Goal: Transaction & Acquisition: Purchase product/service

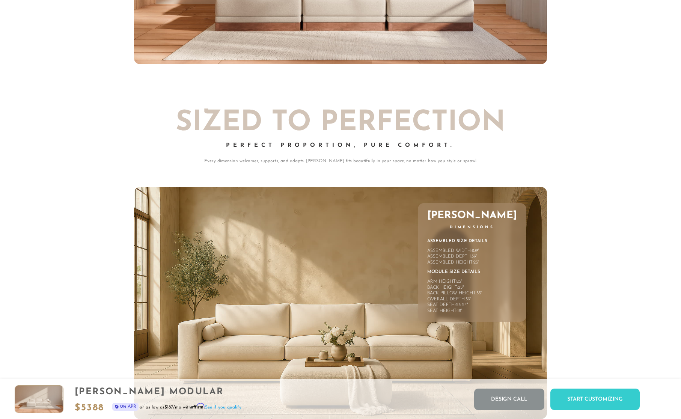
scroll to position [3488, 0]
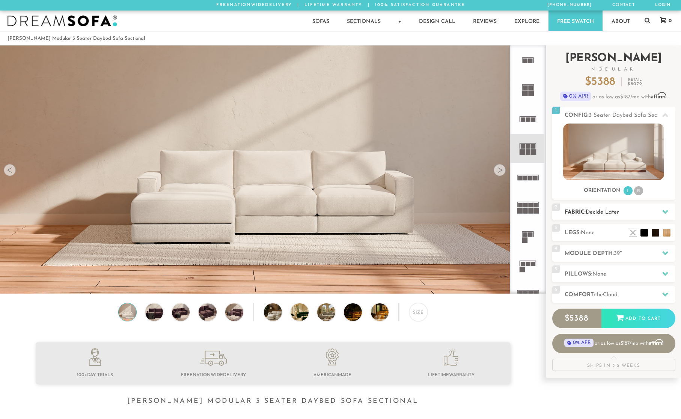
click at [629, 213] on h2 "Fabric: Decide Later" at bounding box center [619, 212] width 111 height 9
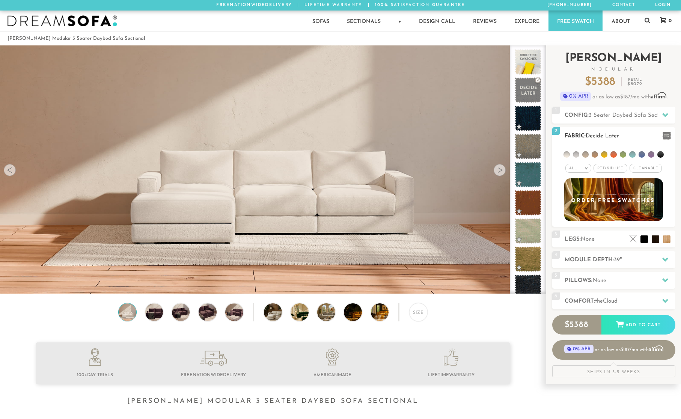
click at [583, 168] on div "All >" at bounding box center [578, 168] width 26 height 9
click at [579, 232] on li "Luxury" at bounding box center [578, 231] width 26 height 11
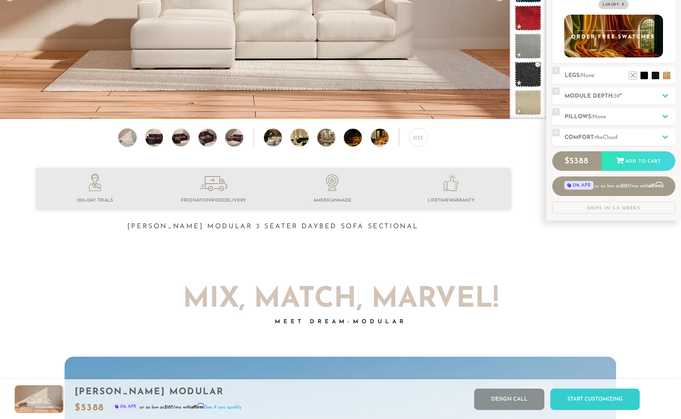
scroll to position [37, 0]
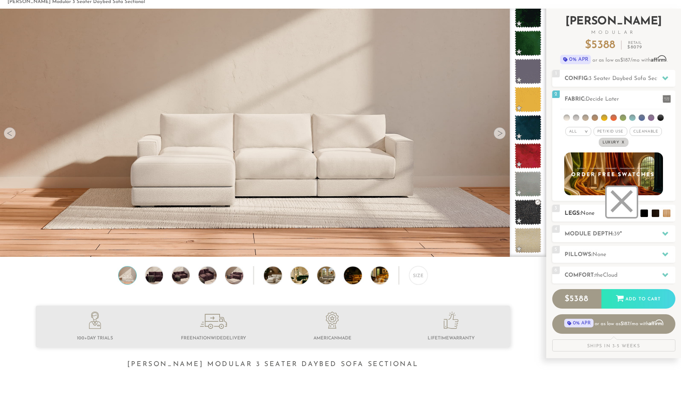
click at [632, 215] on li at bounding box center [621, 202] width 30 height 30
click at [630, 211] on li at bounding box center [621, 202] width 30 height 30
click at [630, 235] on h2 "Module Depth: 39 "" at bounding box center [619, 234] width 111 height 9
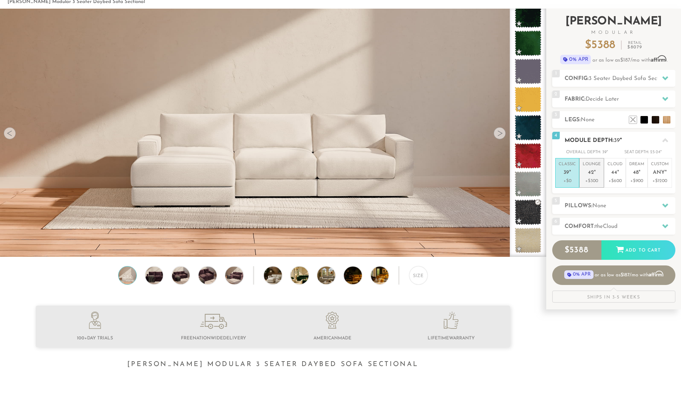
click at [594, 170] on em """ at bounding box center [595, 173] width 2 height 6
click at [603, 208] on span "None" at bounding box center [599, 206] width 14 height 6
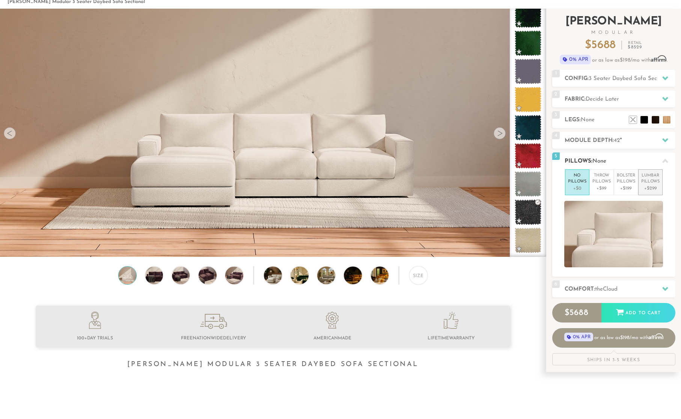
click at [648, 186] on p "+$299" at bounding box center [650, 188] width 18 height 7
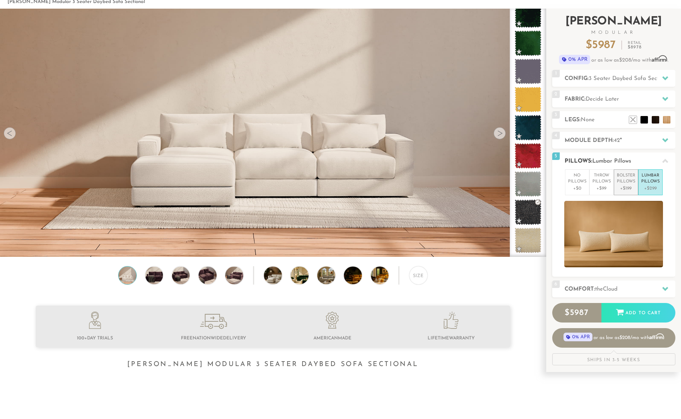
click at [624, 186] on p "+$199" at bounding box center [626, 188] width 18 height 7
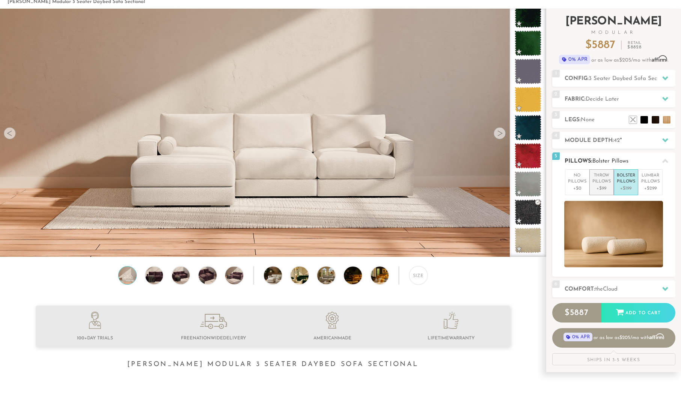
click at [603, 187] on p "+$99" at bounding box center [601, 188] width 18 height 7
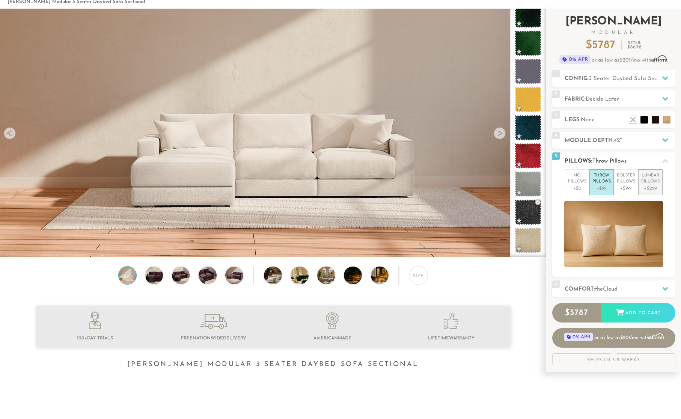
click at [647, 184] on p "Lumbar Pillows" at bounding box center [650, 179] width 18 height 12
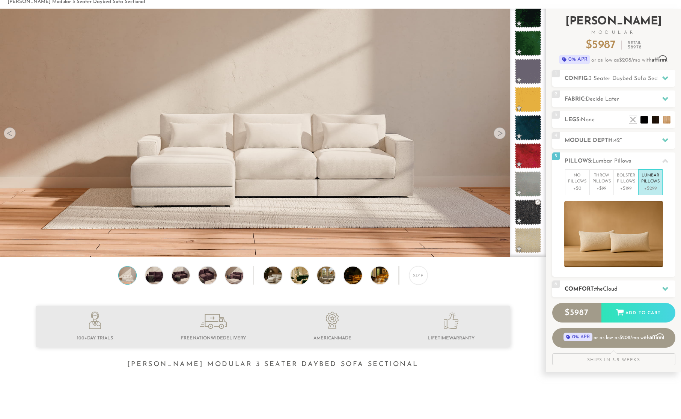
click at [624, 288] on h2 "Comfort: the Cloud" at bounding box center [619, 289] width 111 height 9
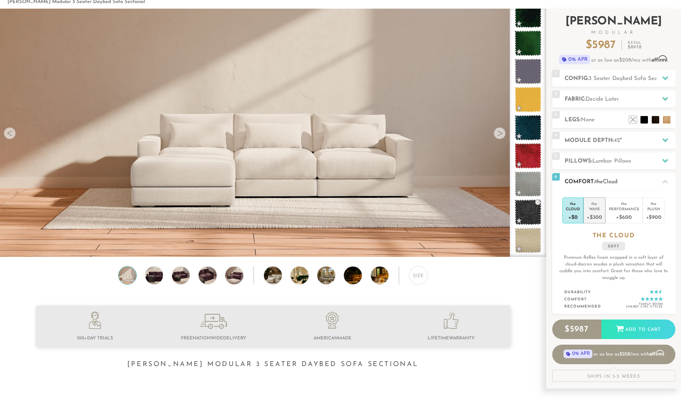
click at [591, 215] on div "+$300" at bounding box center [594, 216] width 15 height 11
click at [621, 209] on div "Performance" at bounding box center [624, 208] width 30 height 5
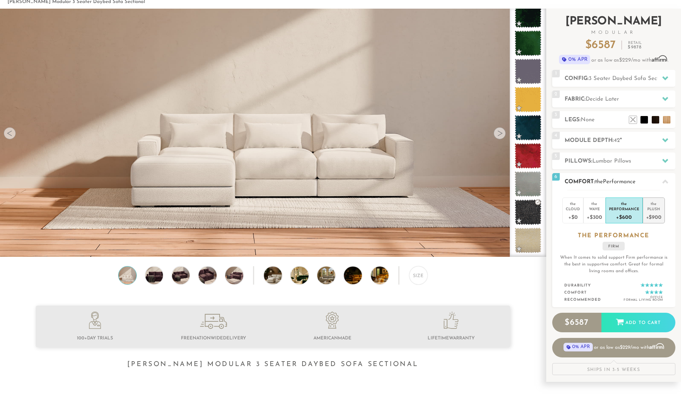
click at [653, 219] on div "+$900" at bounding box center [653, 216] width 15 height 11
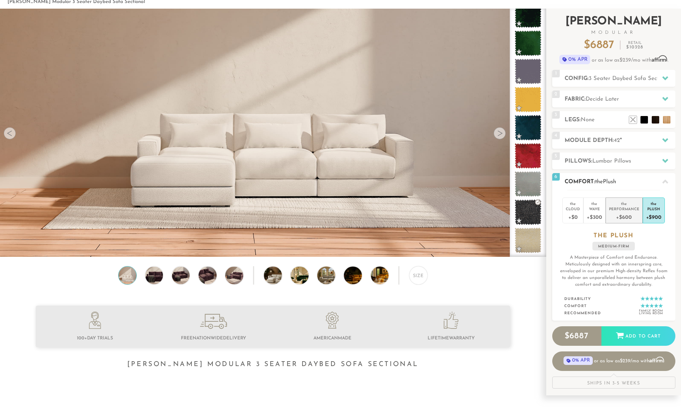
click at [622, 218] on div "+$600" at bounding box center [624, 216] width 30 height 11
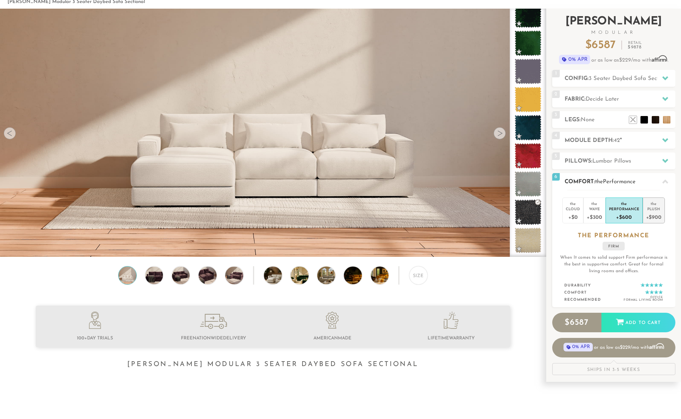
click at [650, 216] on div "+$900" at bounding box center [653, 216] width 15 height 11
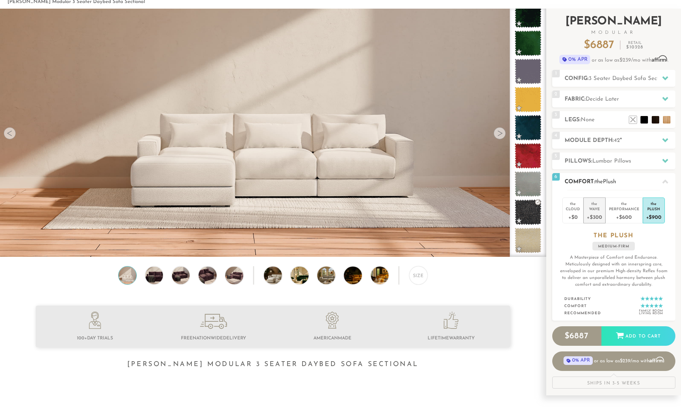
click at [597, 215] on div "+$300" at bounding box center [594, 216] width 15 height 11
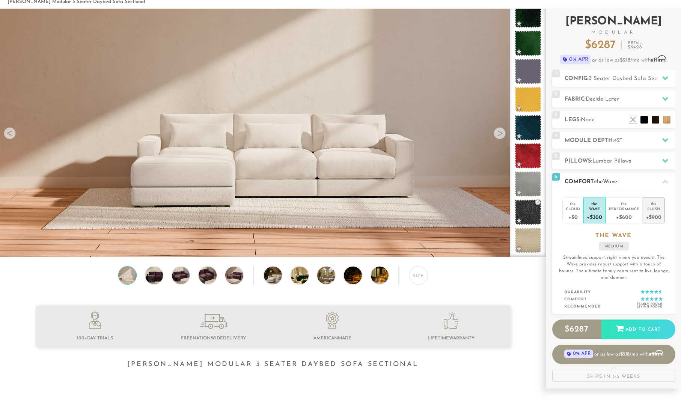
click at [653, 208] on div "Plush" at bounding box center [653, 208] width 15 height 5
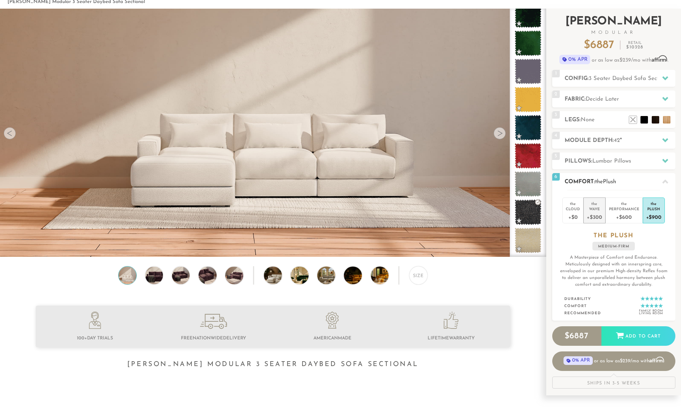
click at [593, 215] on div "+$300" at bounding box center [594, 216] width 15 height 11
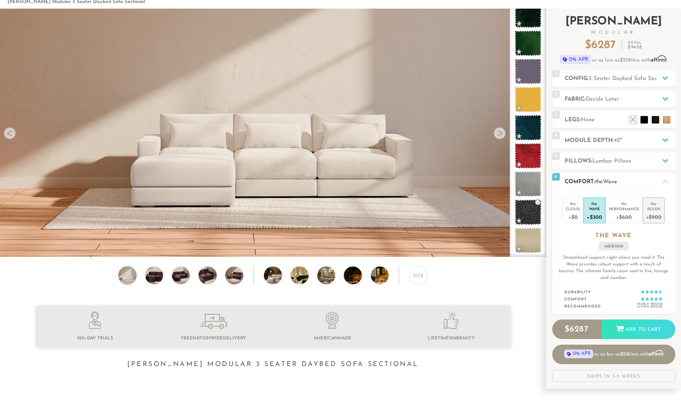
click at [654, 207] on div "Plush" at bounding box center [653, 208] width 15 height 5
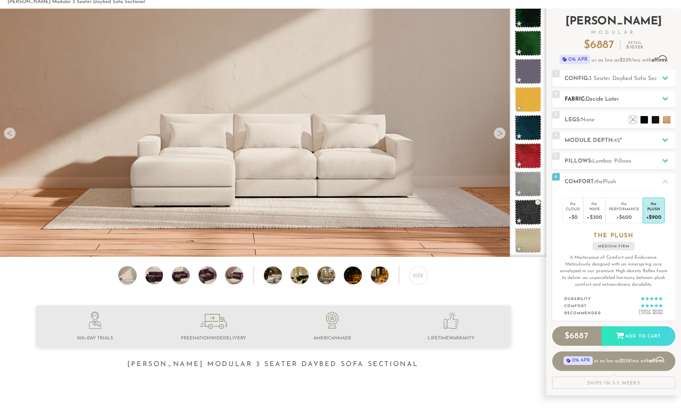
click at [601, 98] on span "Decide Later" at bounding box center [601, 99] width 33 height 6
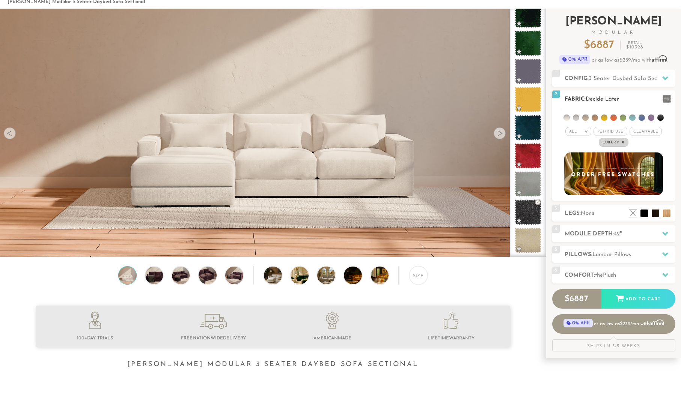
click at [639, 132] on span "Cleanable x" at bounding box center [645, 131] width 32 height 9
click at [613, 132] on span "Pet/Kid Use x" at bounding box center [607, 131] width 34 height 9
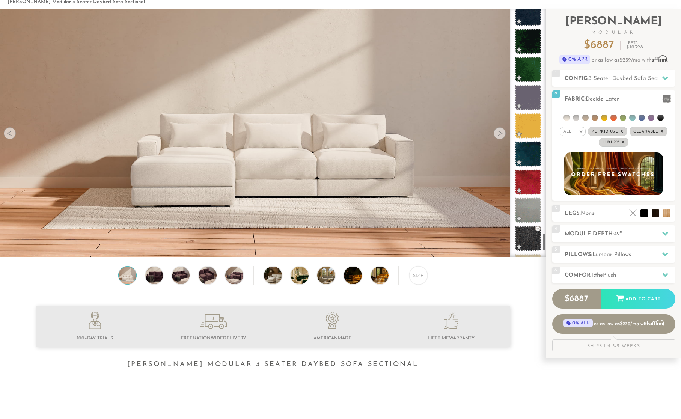
scroll to position [3162, 0]
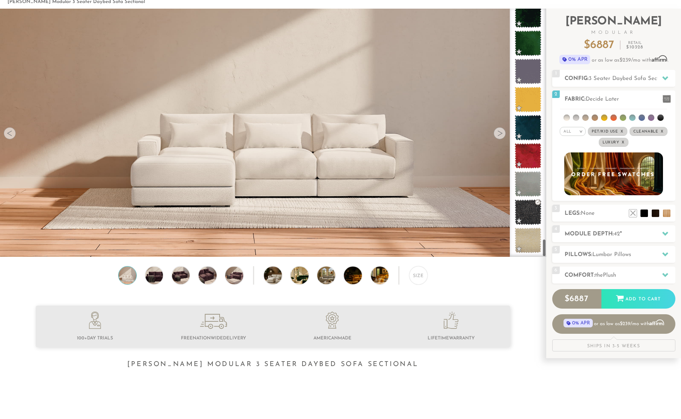
drag, startPoint x: 545, startPoint y: 182, endPoint x: 545, endPoint y: 265, distance: 83.3
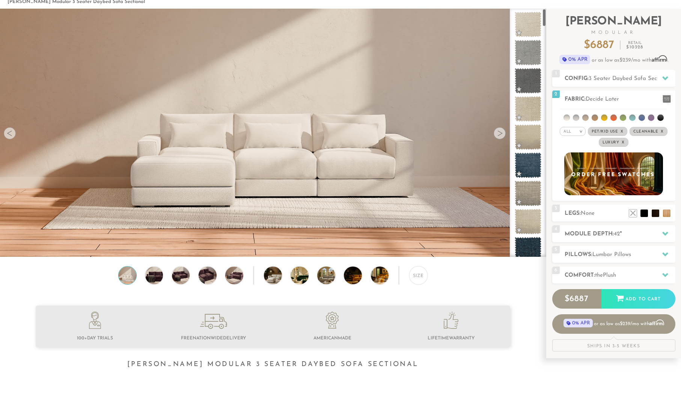
scroll to position [0, 0]
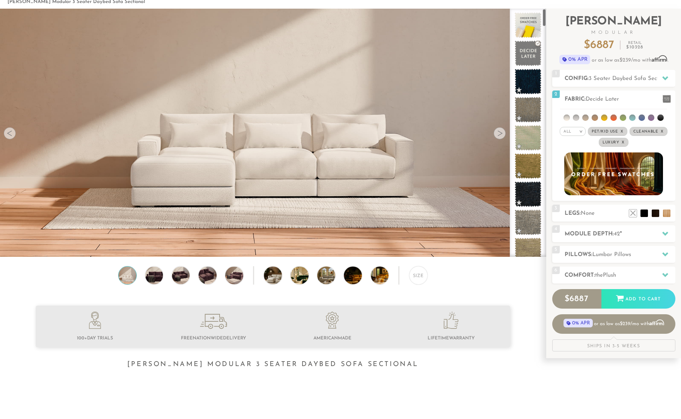
drag, startPoint x: 545, startPoint y: 248, endPoint x: 558, endPoint y: -9, distance: 257.8
click at [558, 0] on html "Summer Sale - 15% Off All Custom Orders [PHONE_NUMBER] Free Nationwide Delivery…" at bounding box center [340, 172] width 681 height 419
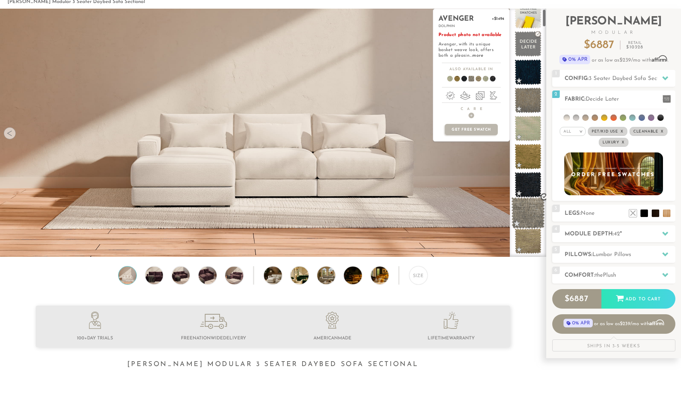
scroll to position [30, 0]
